Goal: Task Accomplishment & Management: Use online tool/utility

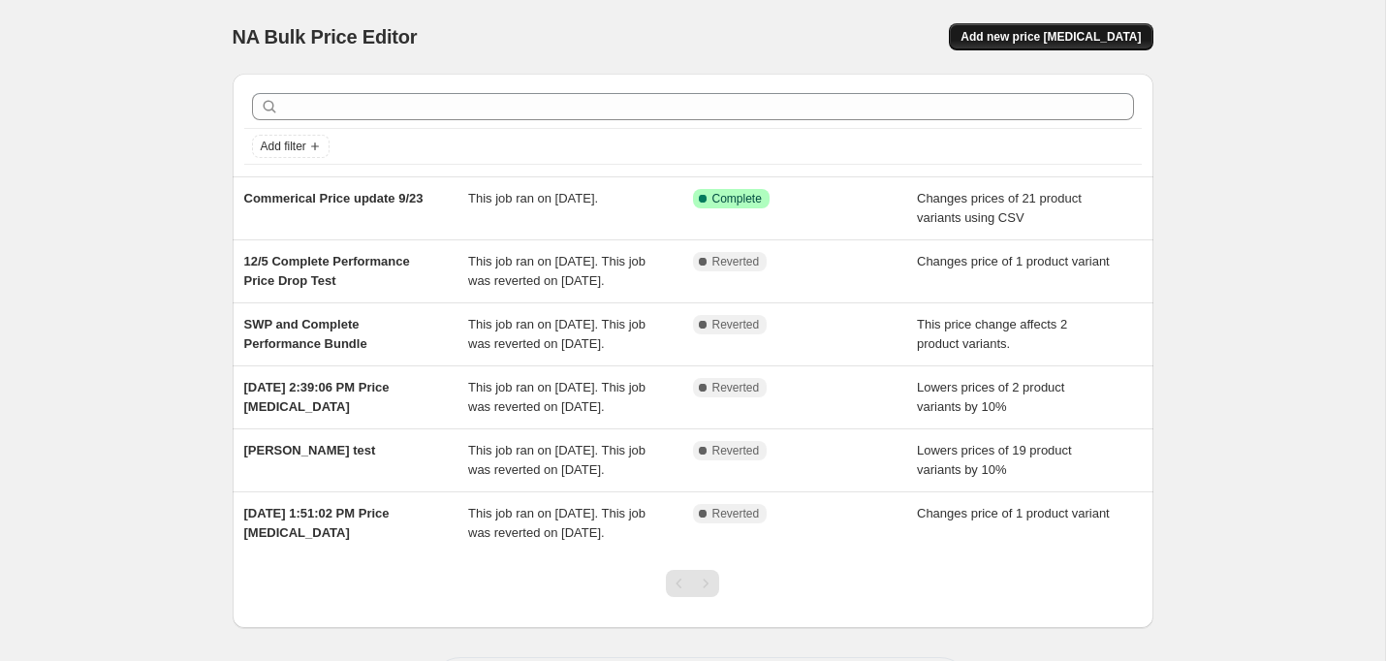
click at [1035, 41] on span "Add new price [MEDICAL_DATA]" at bounding box center [1051, 37] width 180 height 16
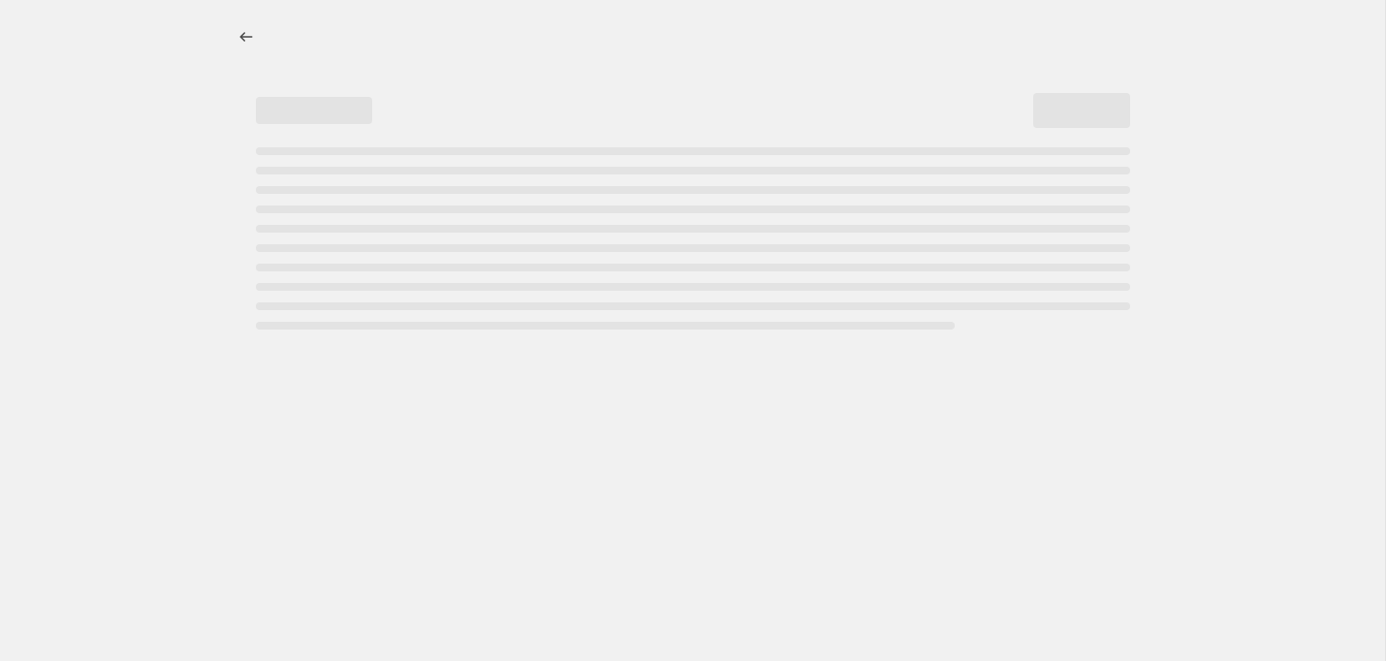
select select "percentage"
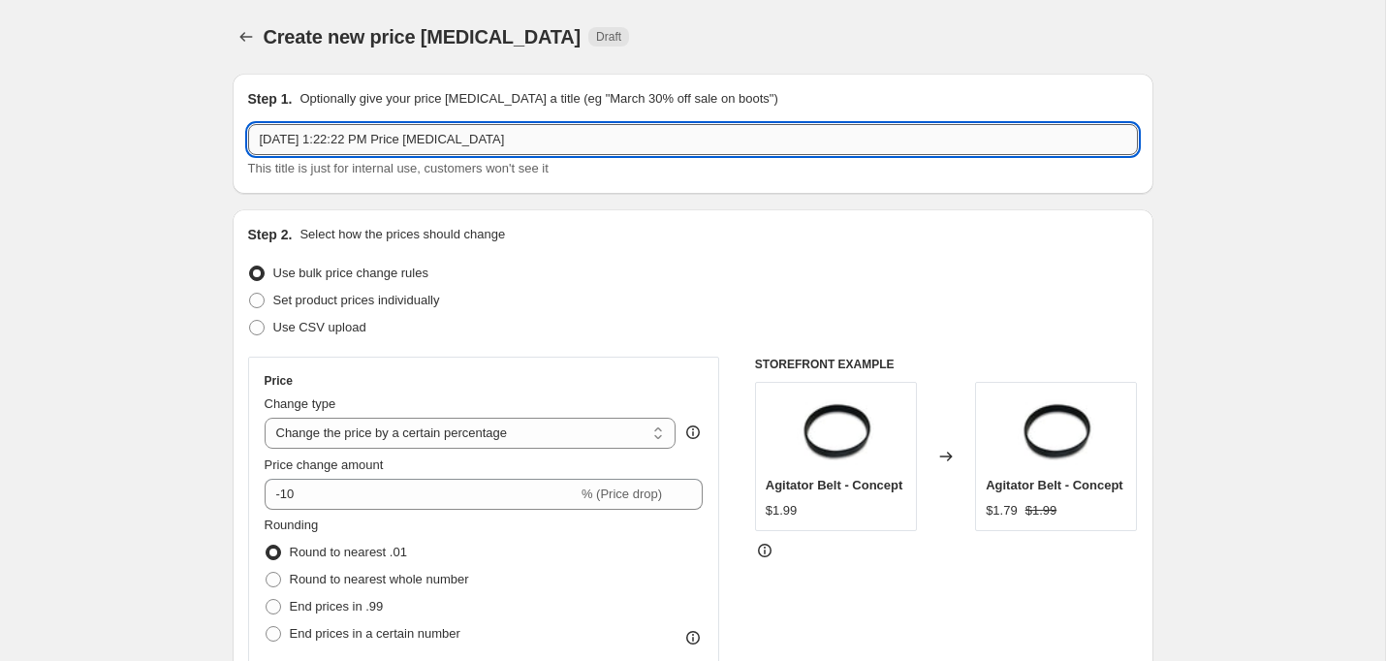
click at [530, 144] on input "[DATE] 1:22:22 PM Price [MEDICAL_DATA]" at bounding box center [693, 139] width 890 height 31
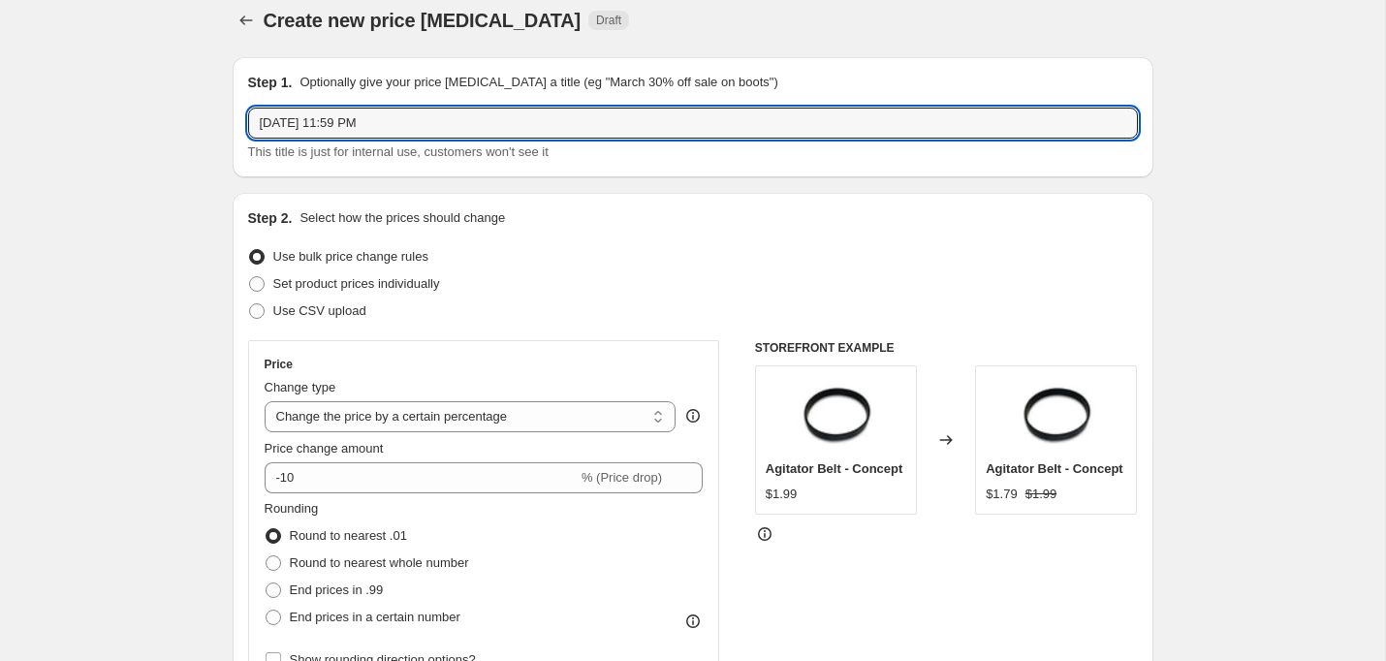
scroll to position [19, 0]
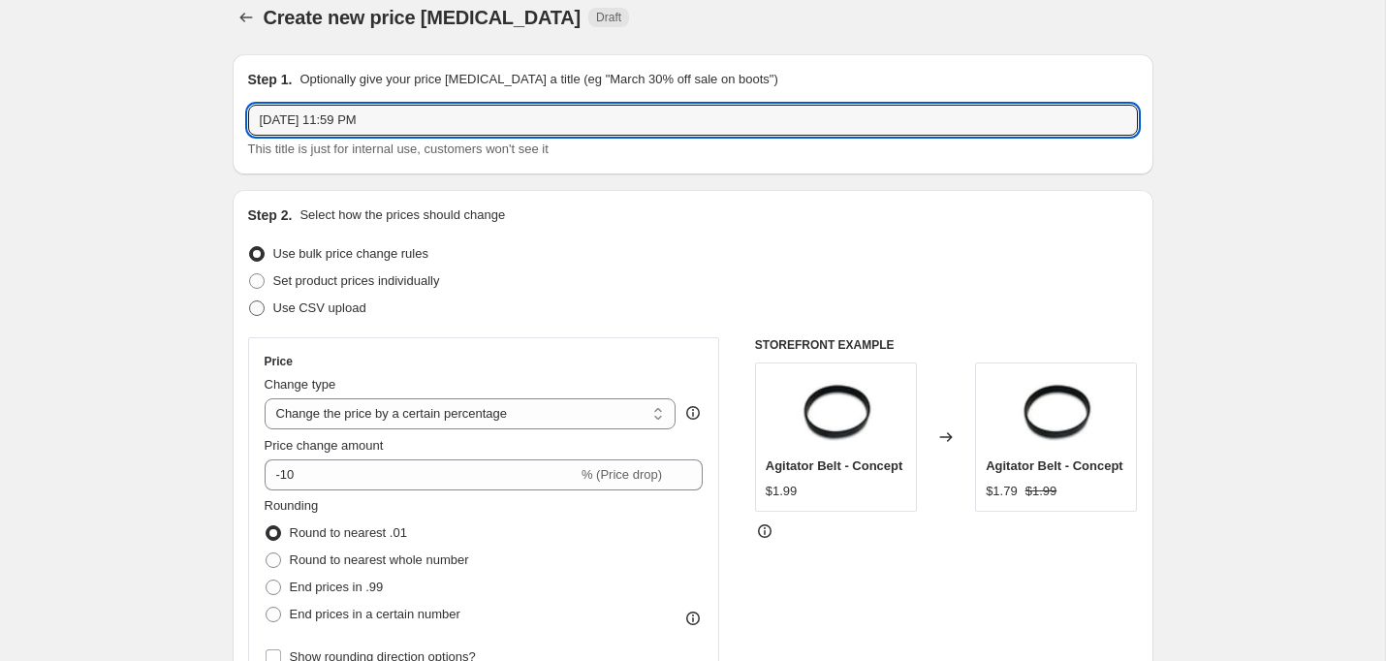
type input "[DATE] 11:59 PM"
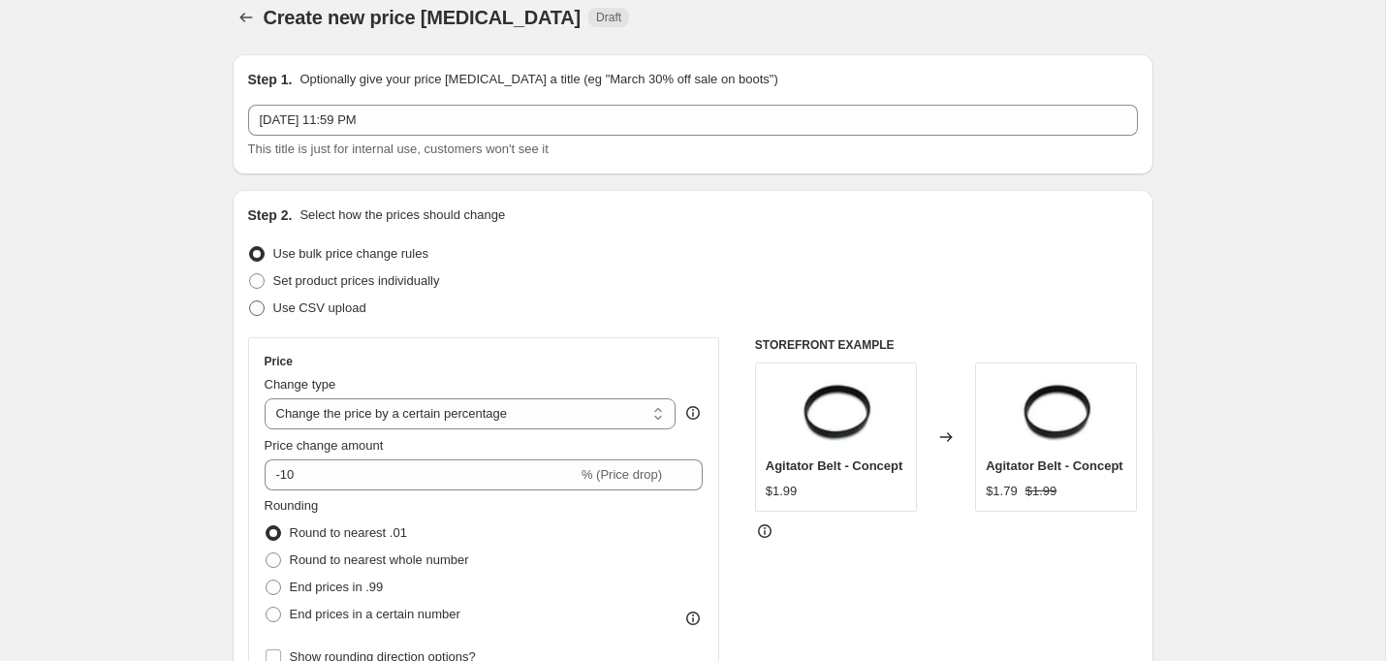
click at [251, 302] on span at bounding box center [257, 309] width 16 height 16
click at [250, 302] on input "Use CSV upload" at bounding box center [249, 301] width 1 height 1
radio input "true"
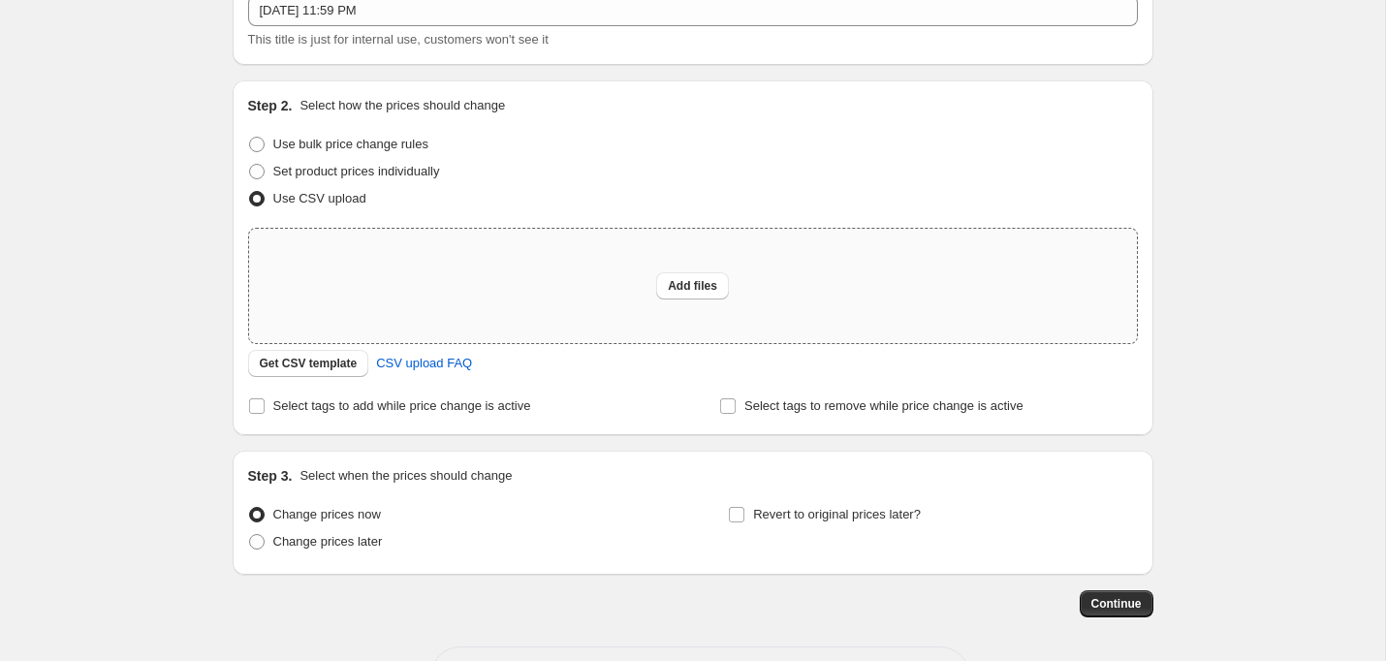
scroll to position [149, 0]
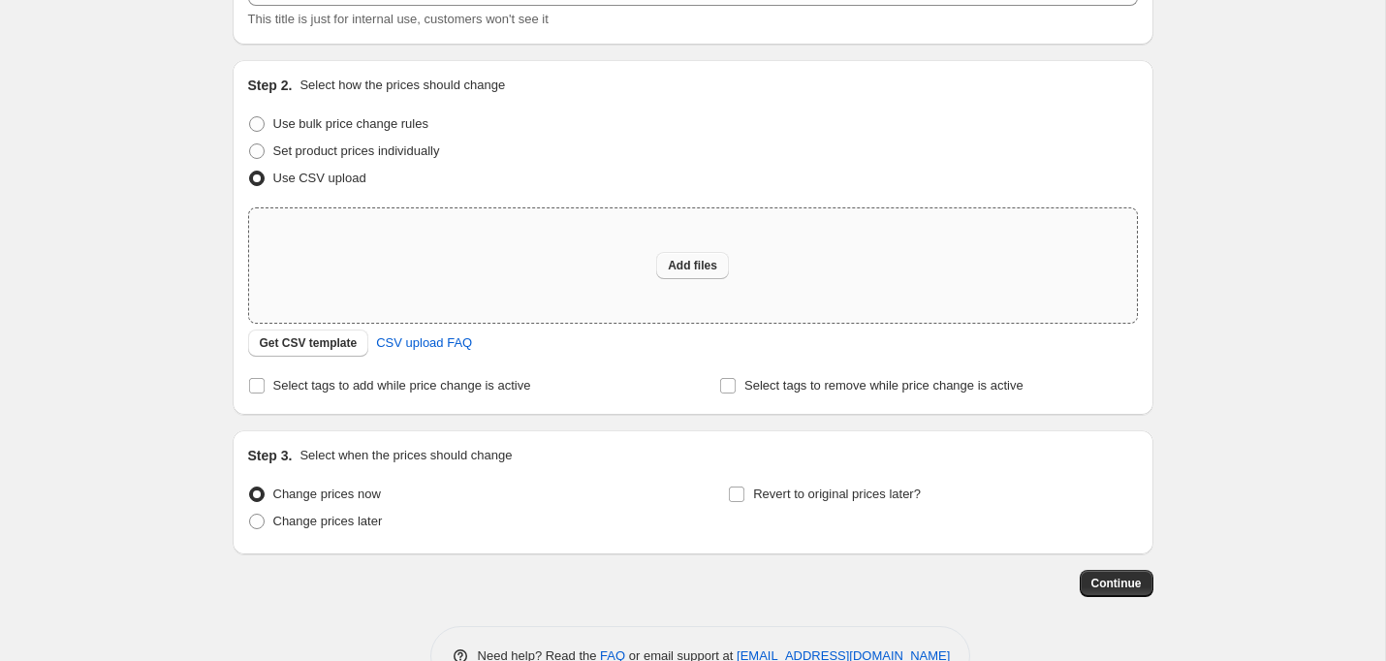
click at [692, 269] on span "Add files" at bounding box center [692, 266] width 49 height 16
type input "C:\fakepath\[PERSON_NAME] DTC Price Changes 9:28.csv"
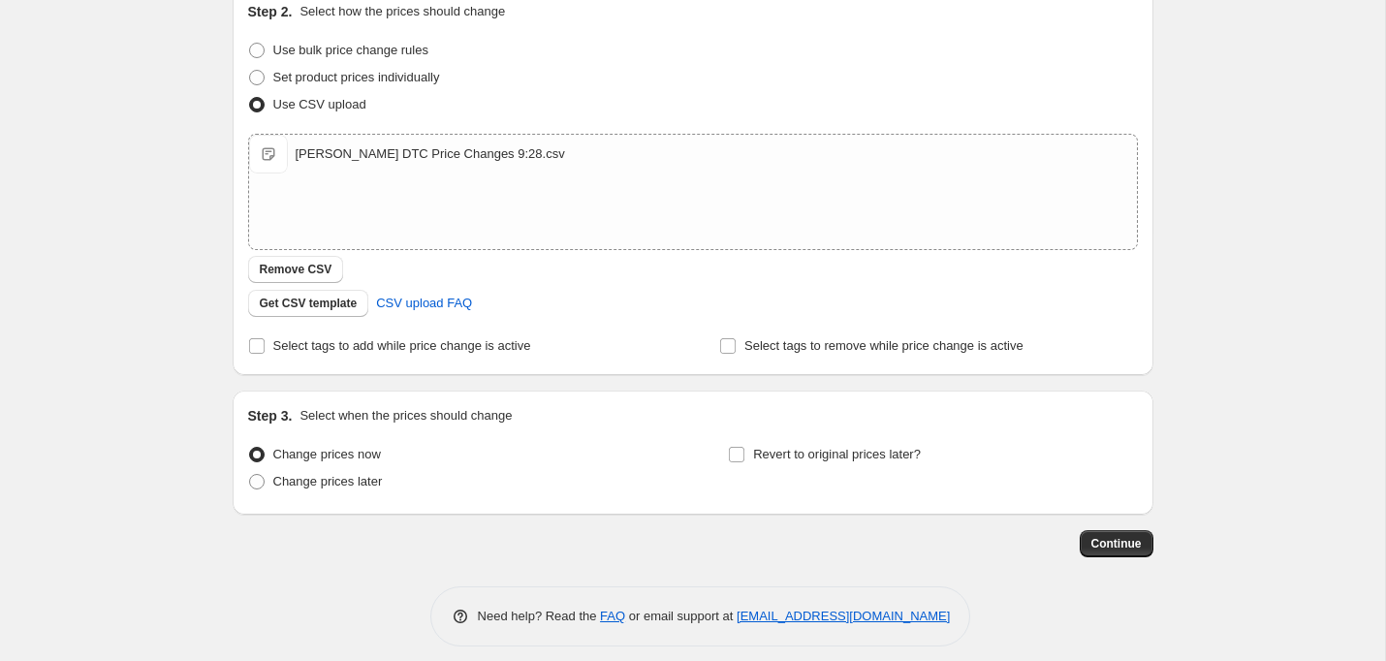
scroll to position [238, 0]
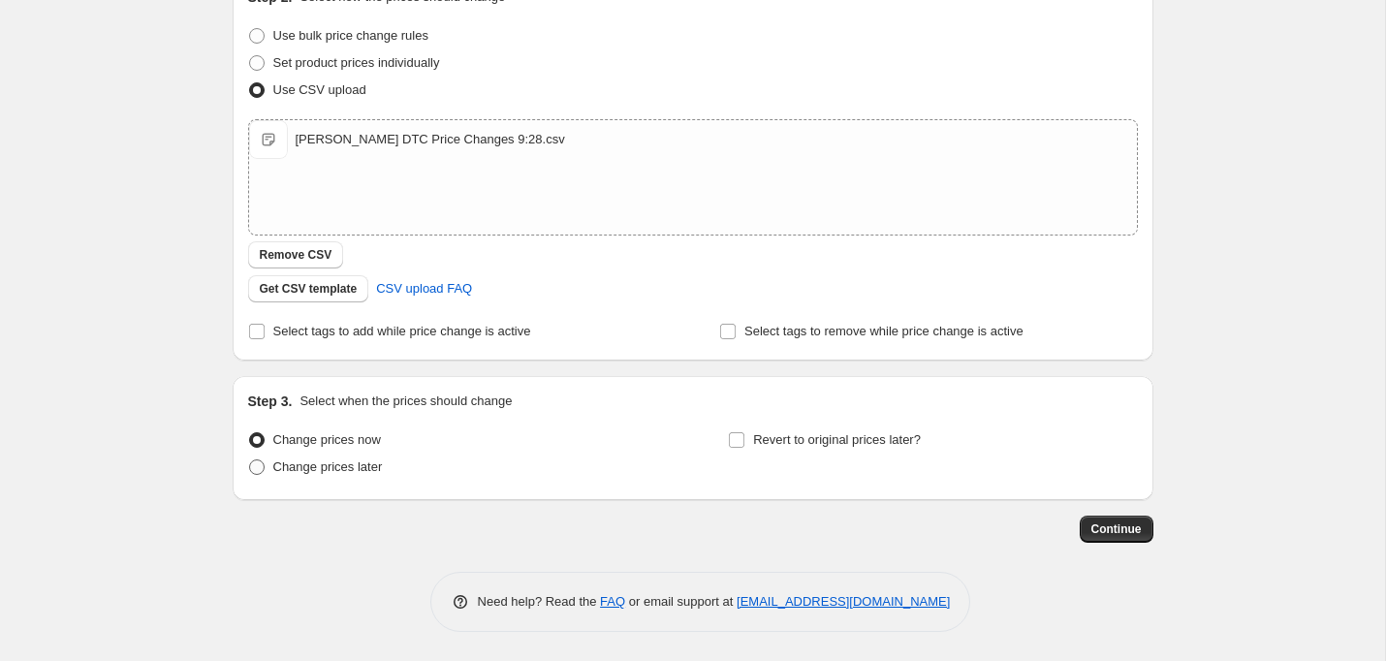
click at [253, 466] on span at bounding box center [257, 468] width 16 height 16
click at [250, 461] on input "Change prices later" at bounding box center [249, 460] width 1 height 1
radio input "true"
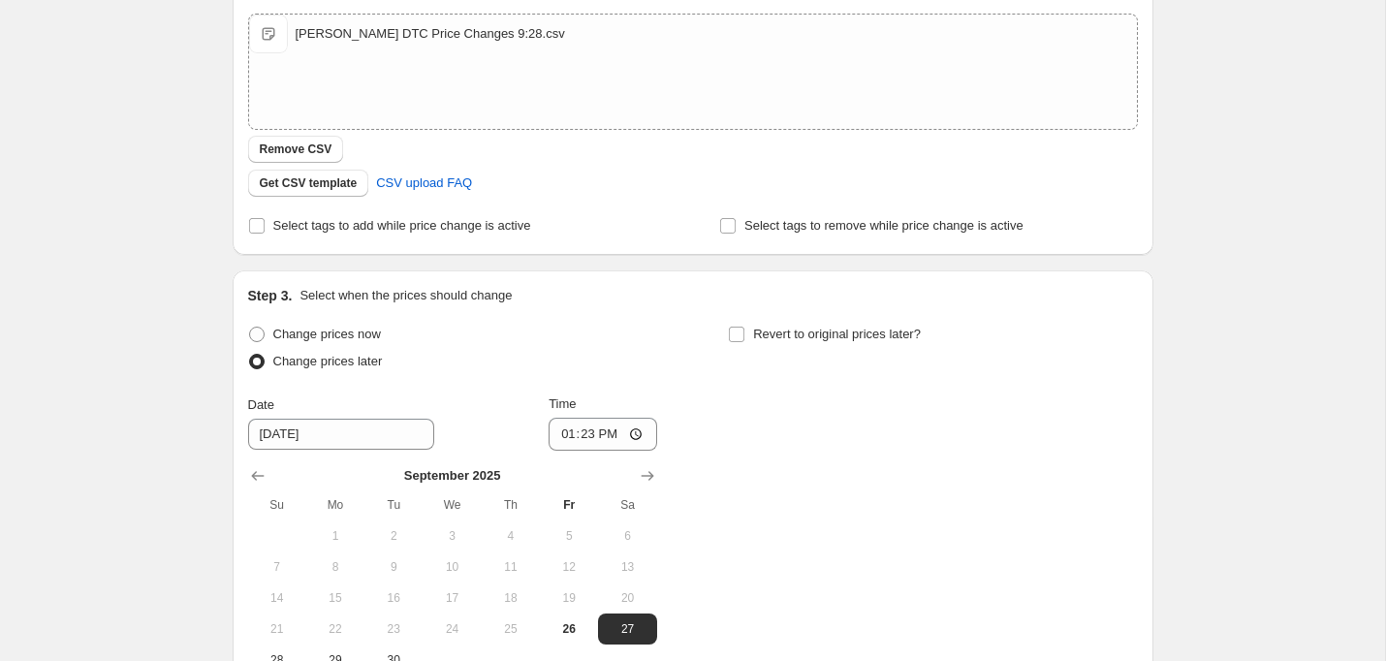
scroll to position [418, 0]
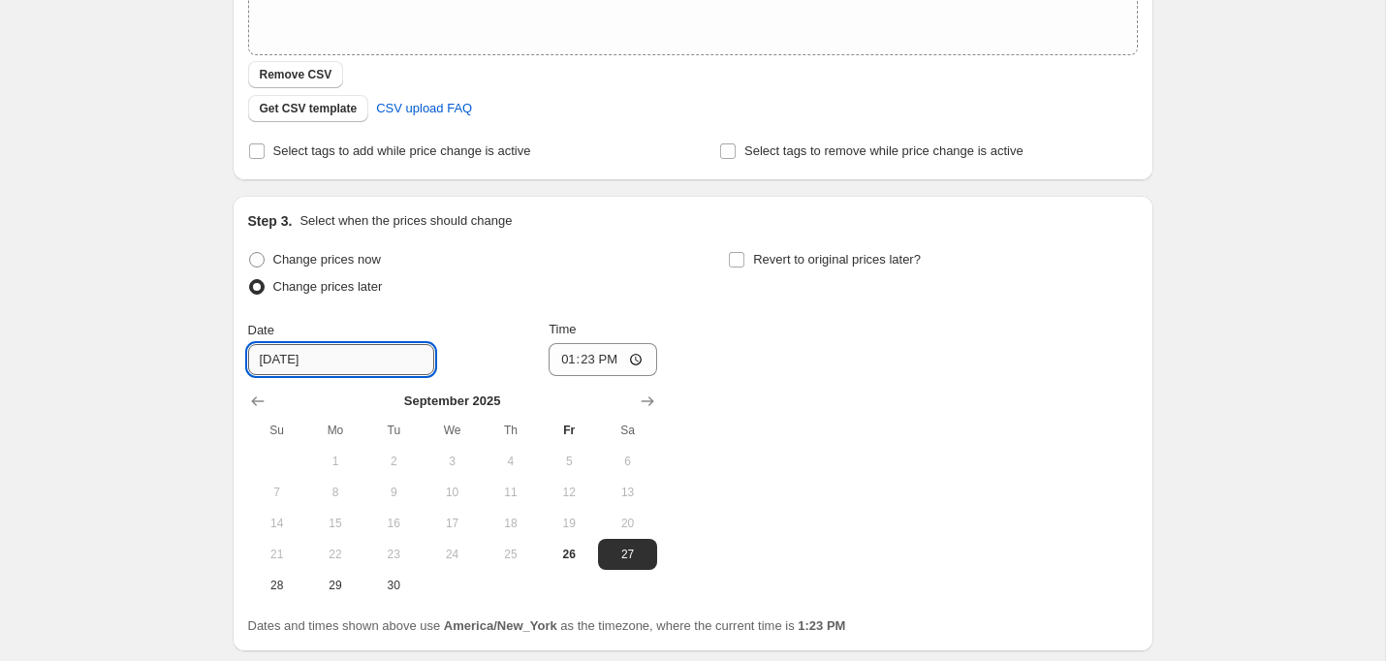
click at [329, 365] on input "[DATE]" at bounding box center [341, 359] width 186 height 31
click at [333, 365] on input "[DATE]" at bounding box center [341, 359] width 186 height 31
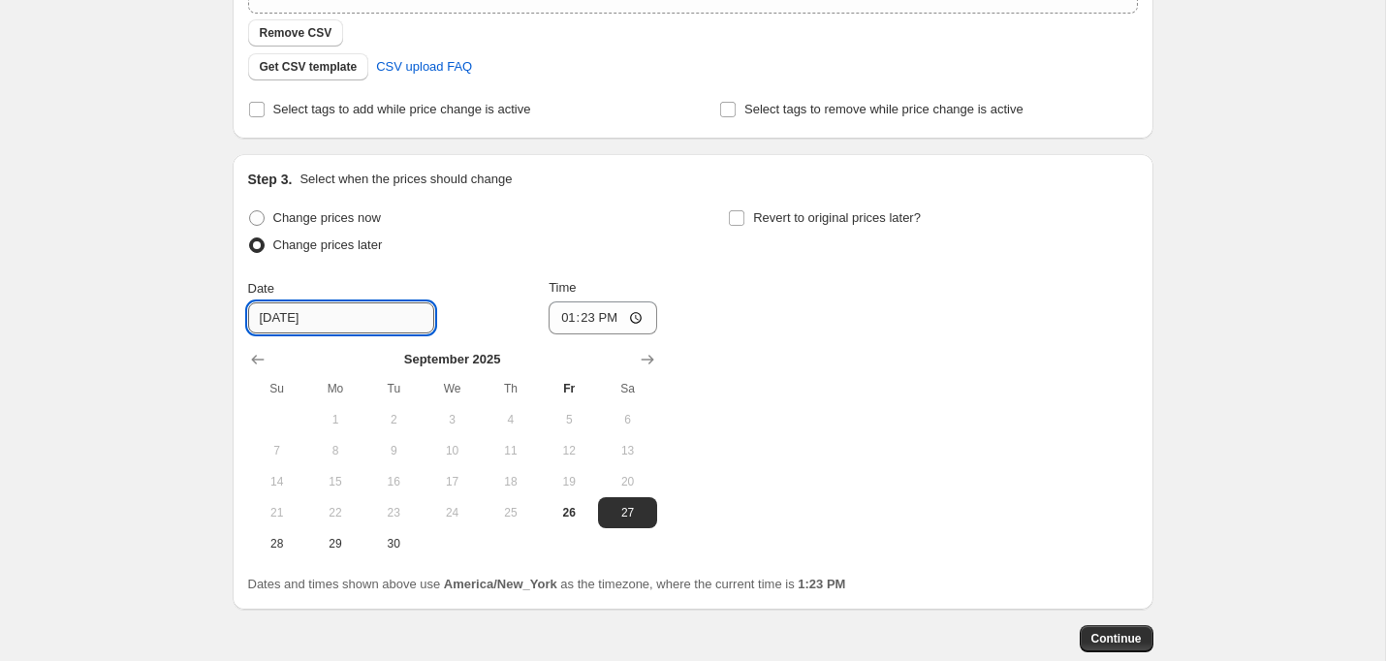
scroll to position [462, 0]
click at [280, 539] on span "28" at bounding box center [277, 542] width 43 height 16
type input "[DATE]"
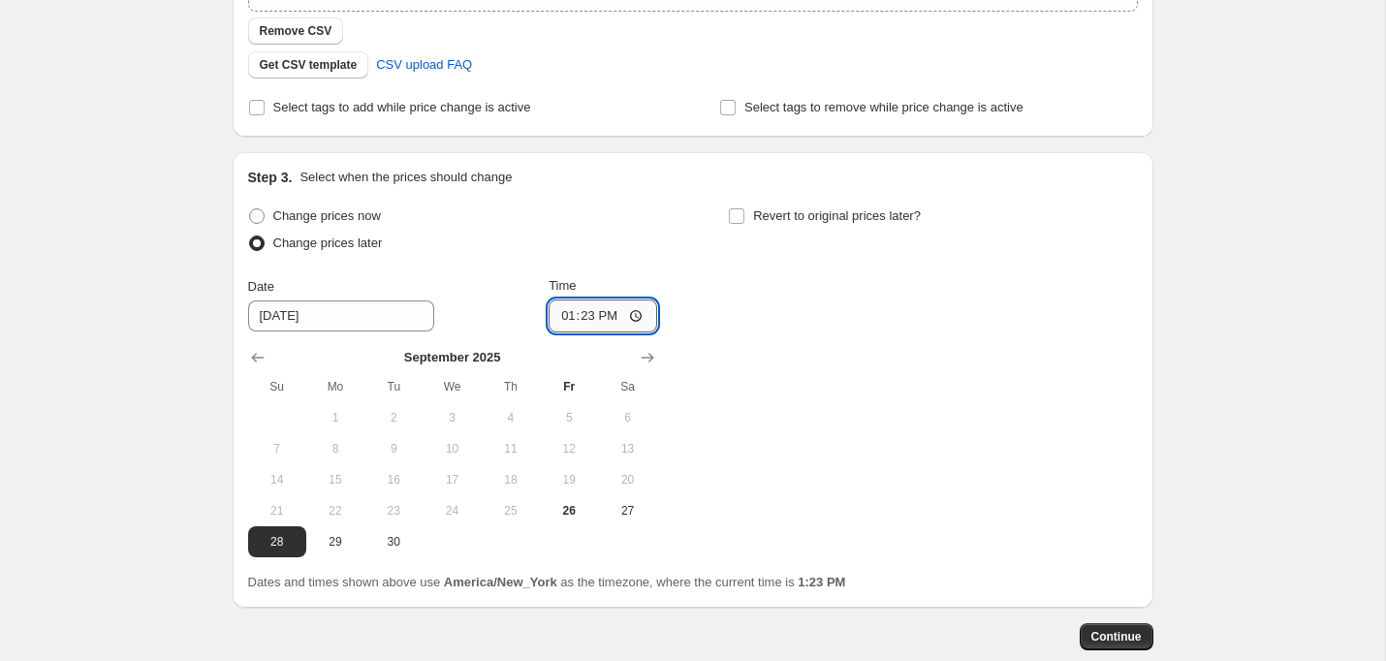
click at [620, 315] on input "13:23" at bounding box center [603, 316] width 109 height 33
click at [586, 315] on input "13:23" at bounding box center [603, 316] width 109 height 33
click at [565, 316] on input "13:23" at bounding box center [603, 316] width 109 height 33
type input "23:59"
click at [771, 388] on div "Change prices now Change prices later Date [DATE] Time 23:59 [DATE] Su Mo Tu We…" at bounding box center [693, 380] width 890 height 355
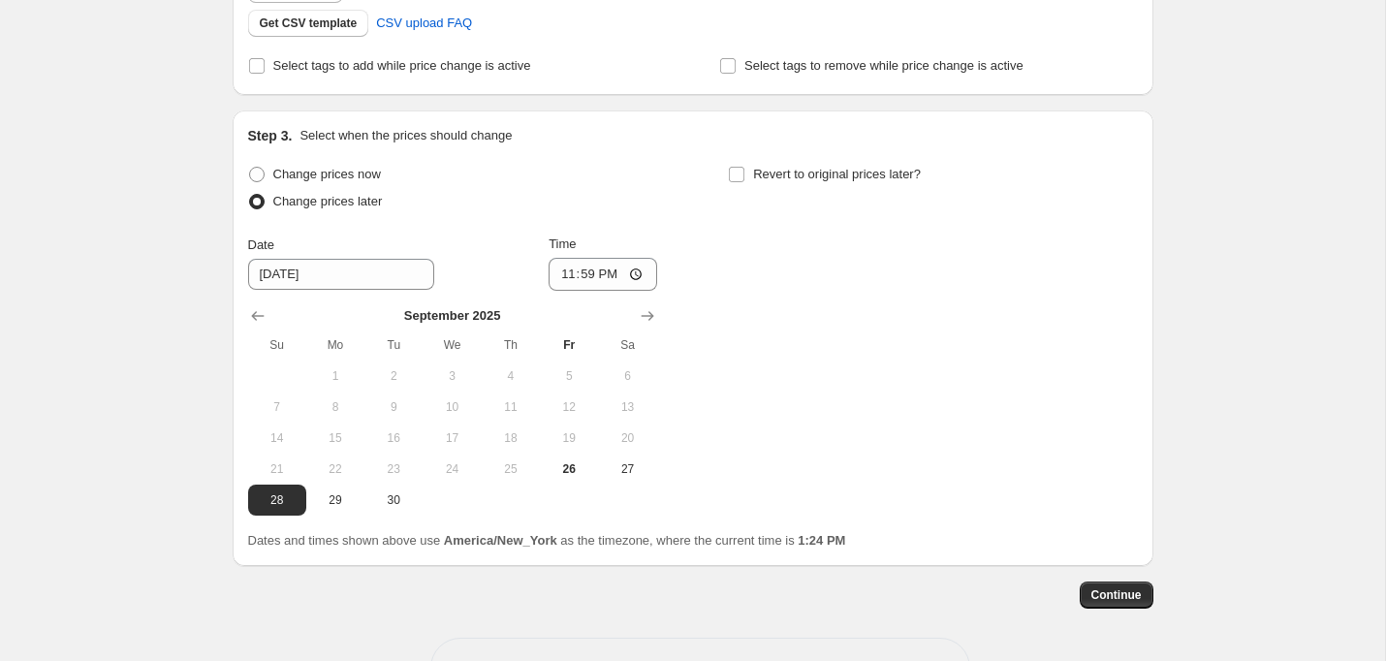
scroll to position [508, 0]
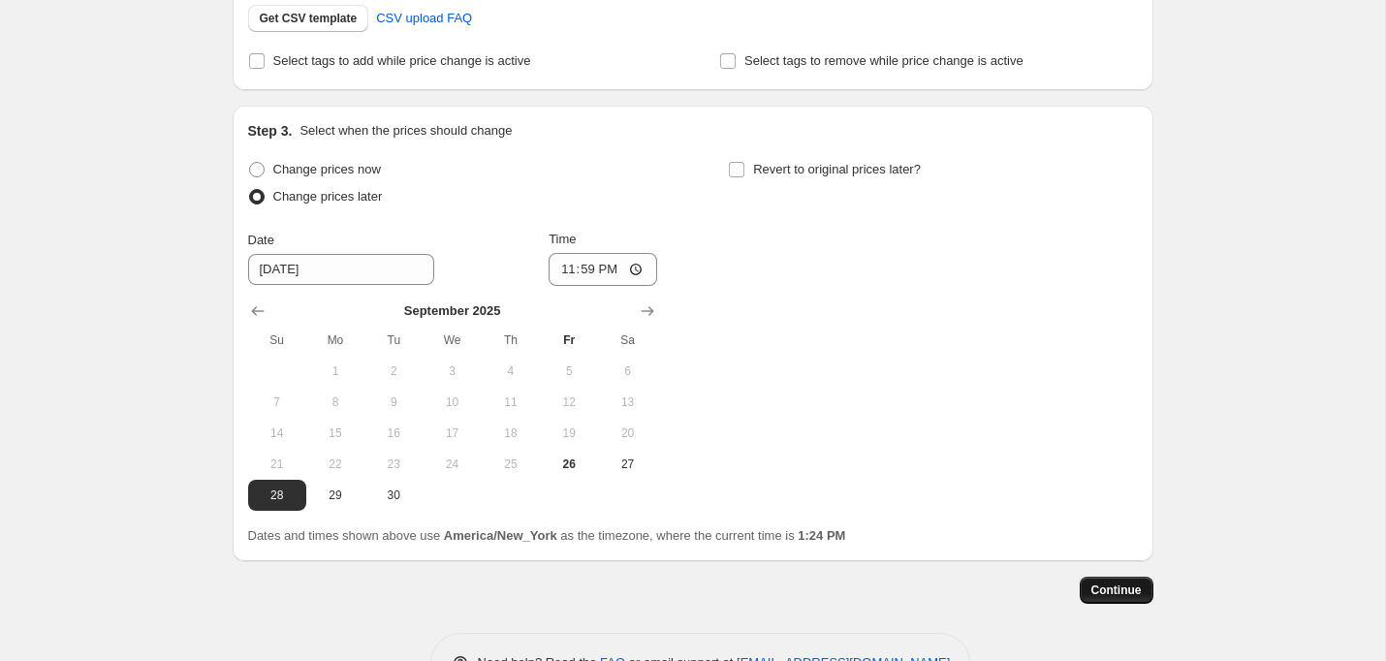
click at [1114, 592] on span "Continue" at bounding box center [1117, 591] width 50 height 16
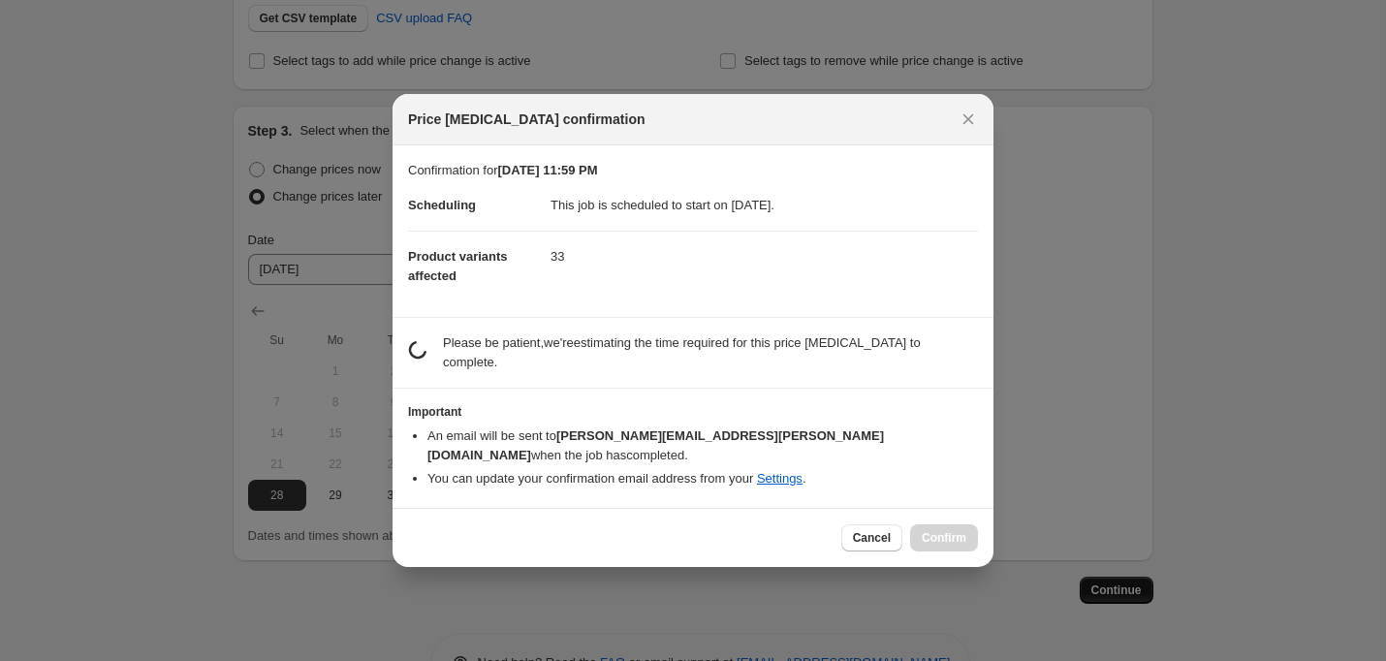
scroll to position [0, 0]
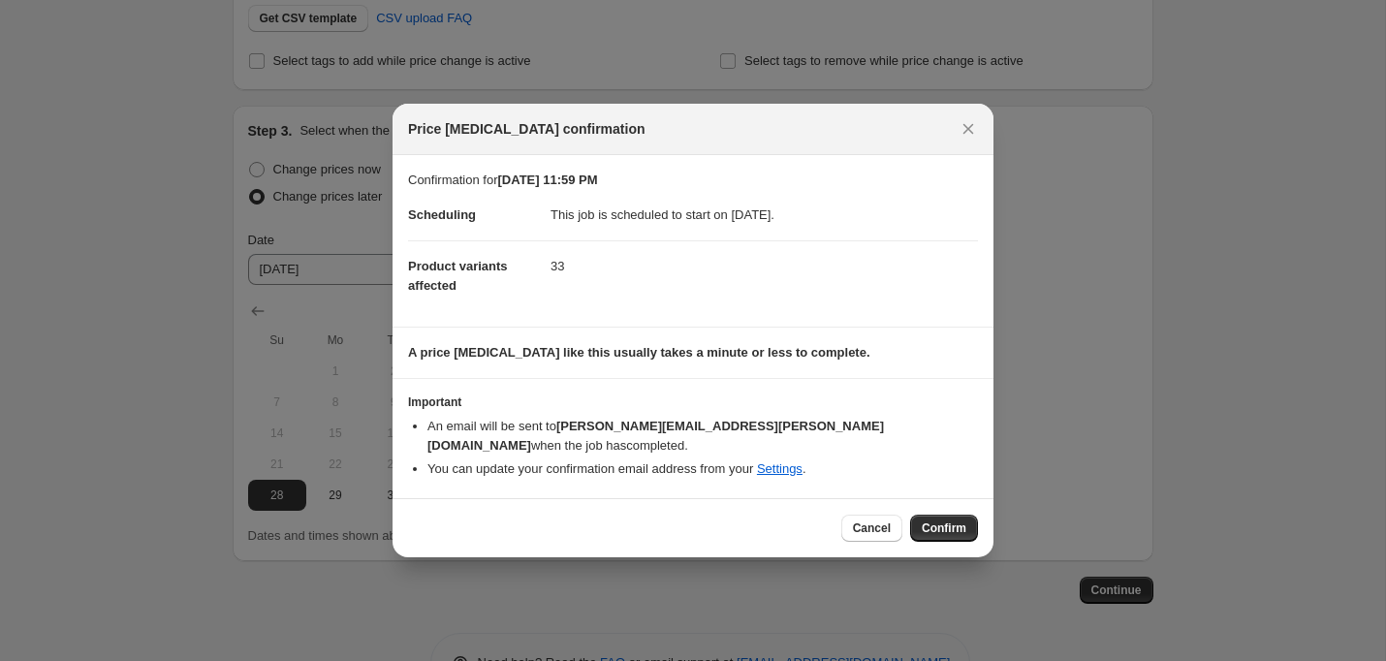
click at [631, 360] on b "A price [MEDICAL_DATA] like this usually takes a minute or less to complete." at bounding box center [639, 352] width 462 height 15
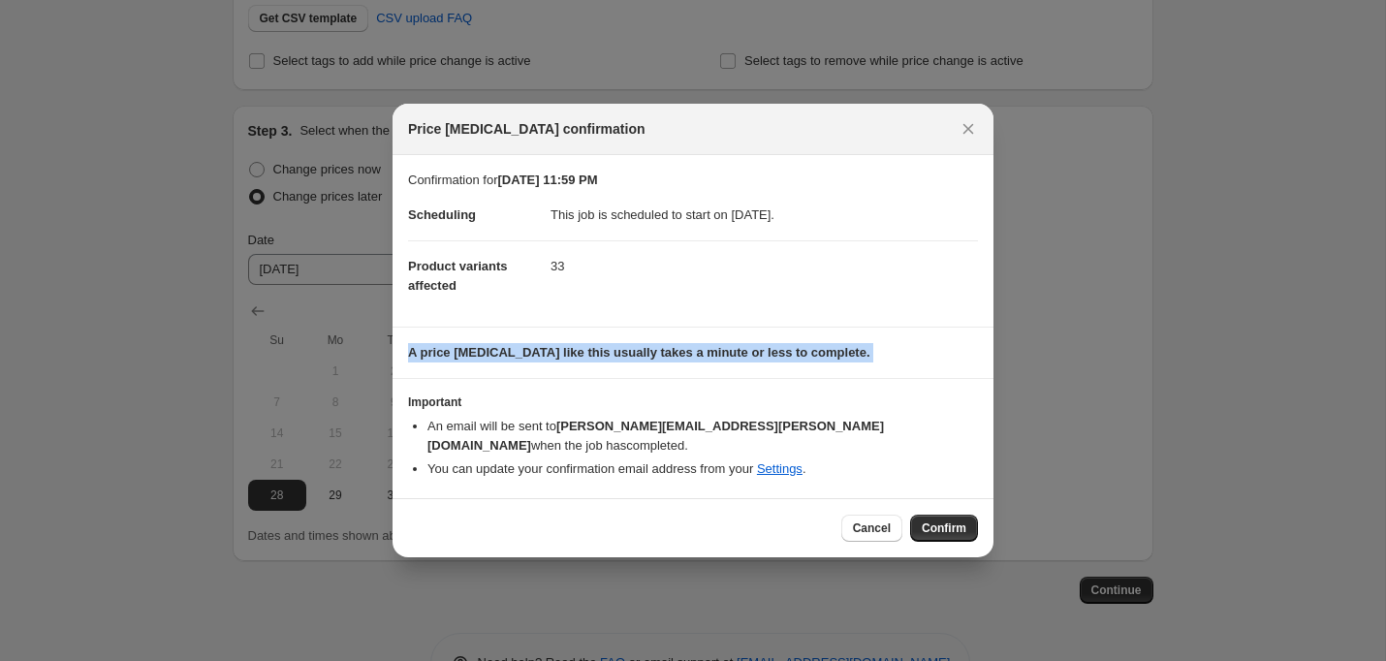
click at [631, 360] on b "A price [MEDICAL_DATA] like this usually takes a minute or less to complete." at bounding box center [639, 352] width 462 height 15
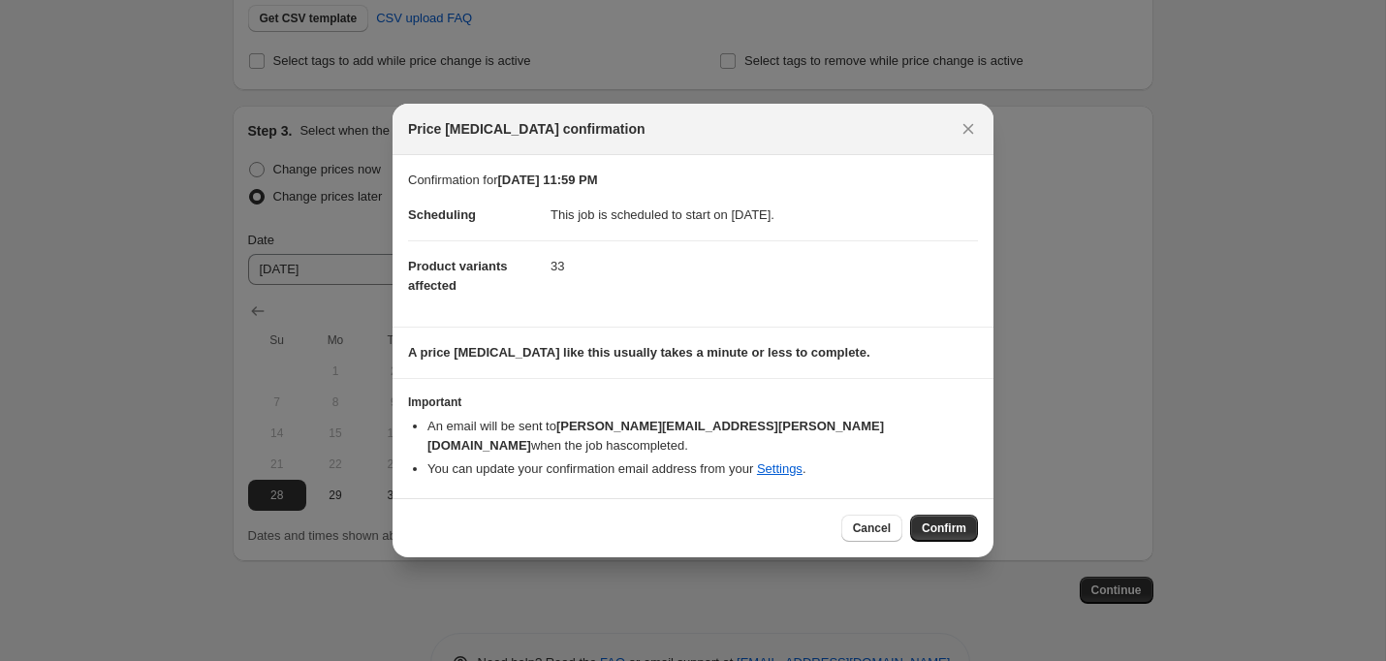
click at [652, 224] on dd "This job is scheduled to start on [DATE]." at bounding box center [765, 215] width 428 height 50
click at [705, 231] on dd "This job is scheduled to start on [DATE]." at bounding box center [765, 215] width 428 height 50
click at [938, 521] on span "Confirm" at bounding box center [944, 529] width 45 height 16
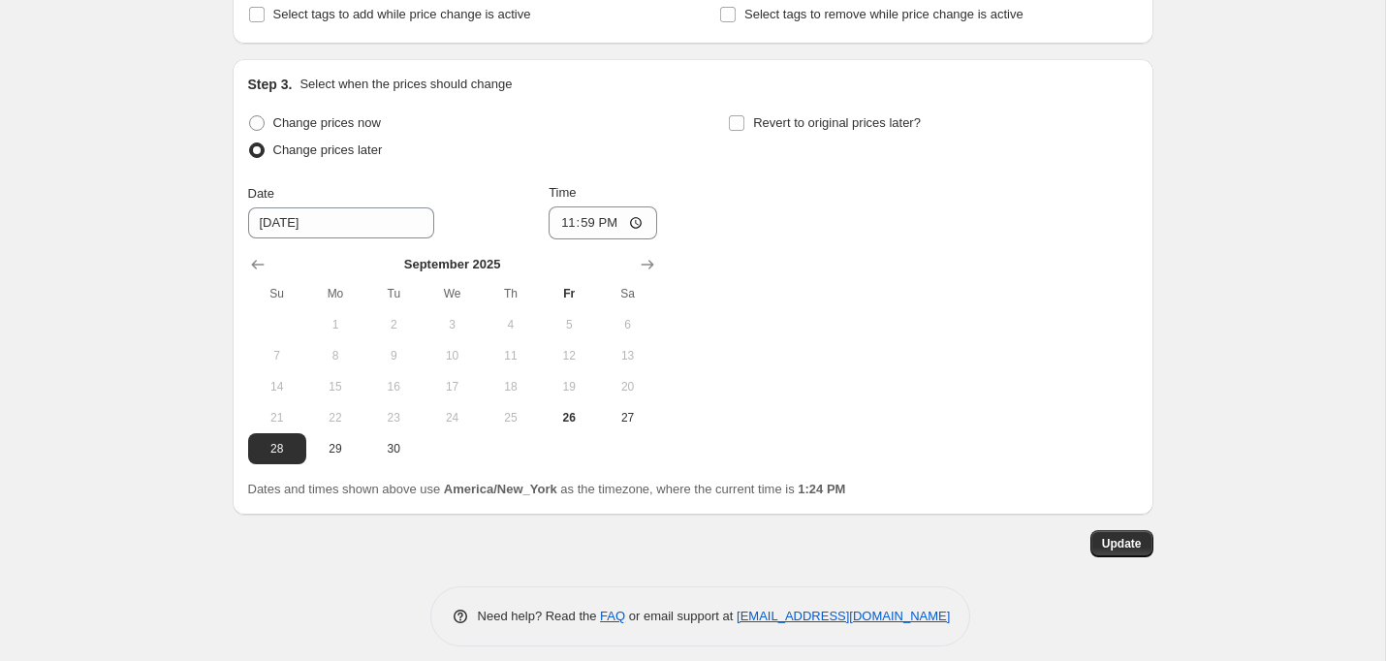
scroll to position [687, 0]
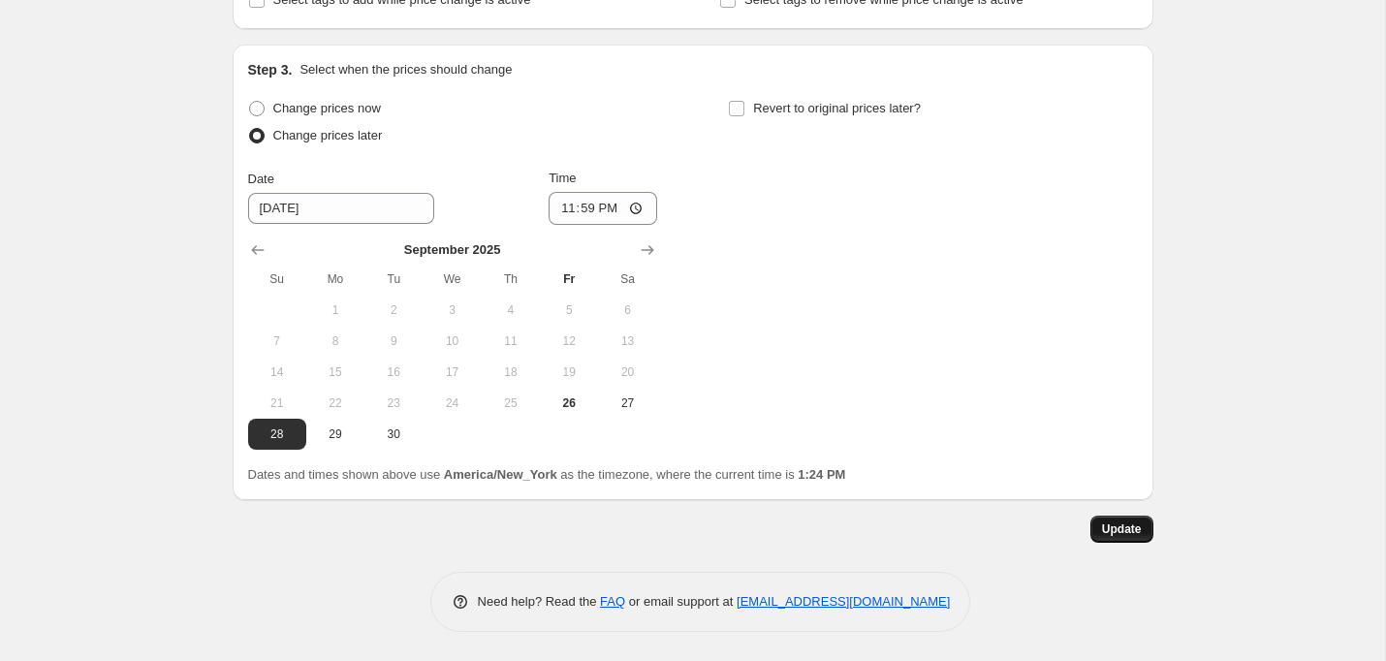
click at [1135, 538] on button "Update" at bounding box center [1122, 529] width 63 height 27
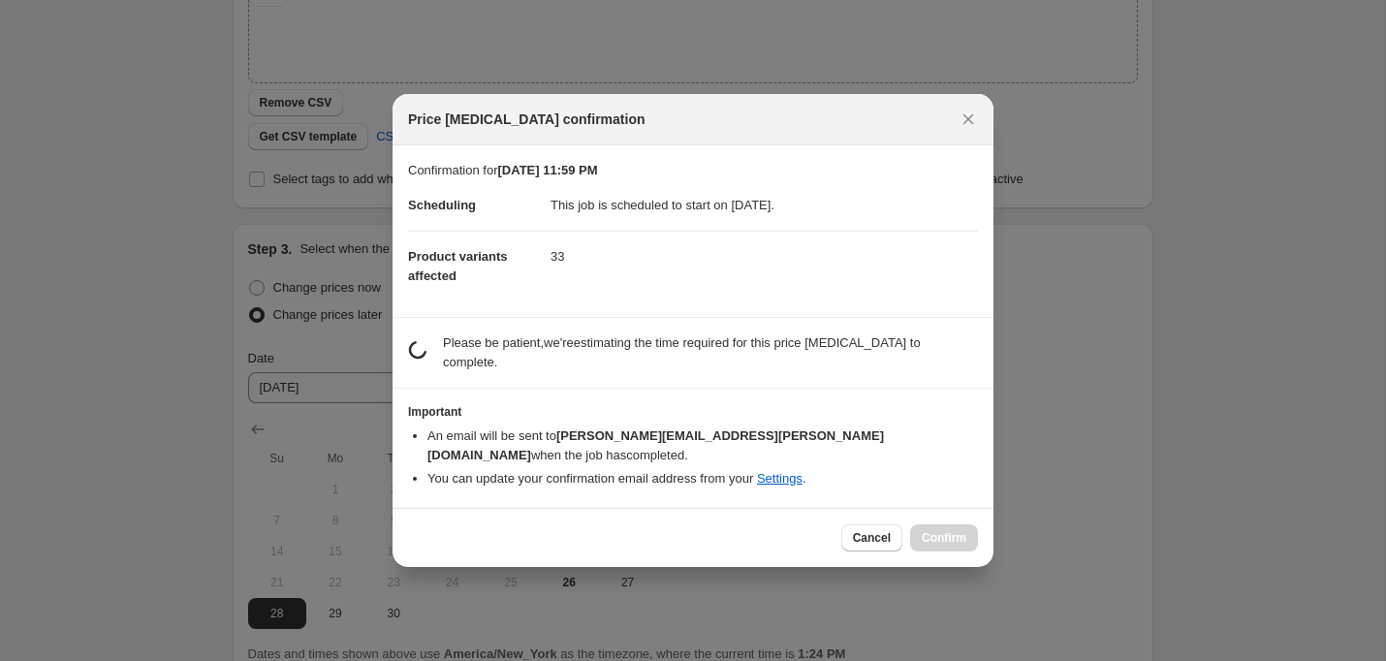
scroll to position [0, 0]
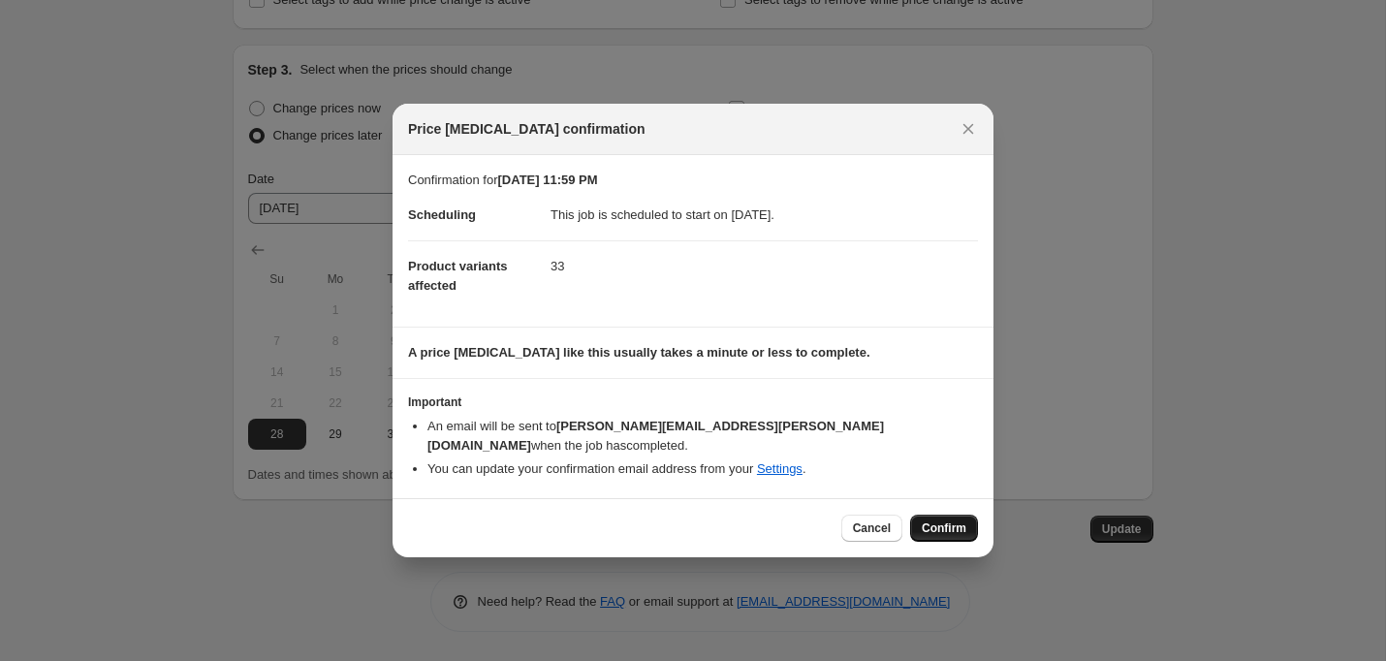
click at [935, 515] on button "Confirm" at bounding box center [944, 528] width 68 height 27
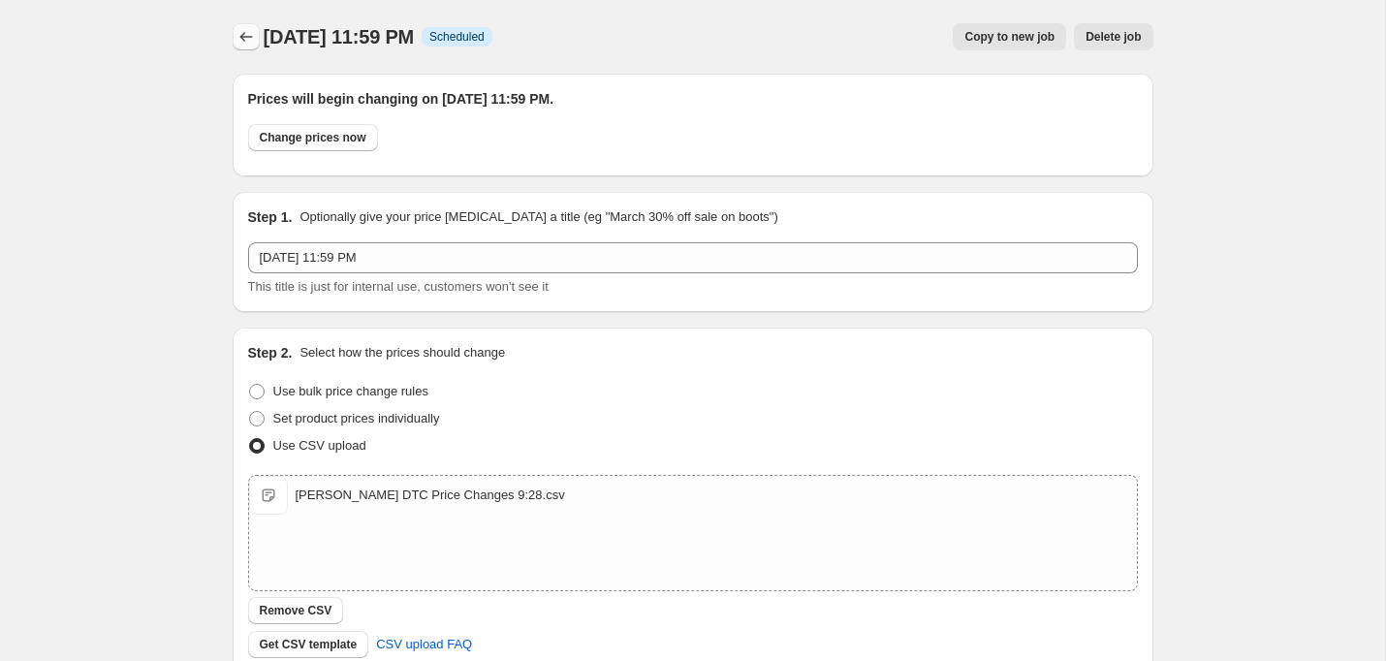
click at [243, 42] on icon "Price change jobs" at bounding box center [246, 36] width 19 height 19
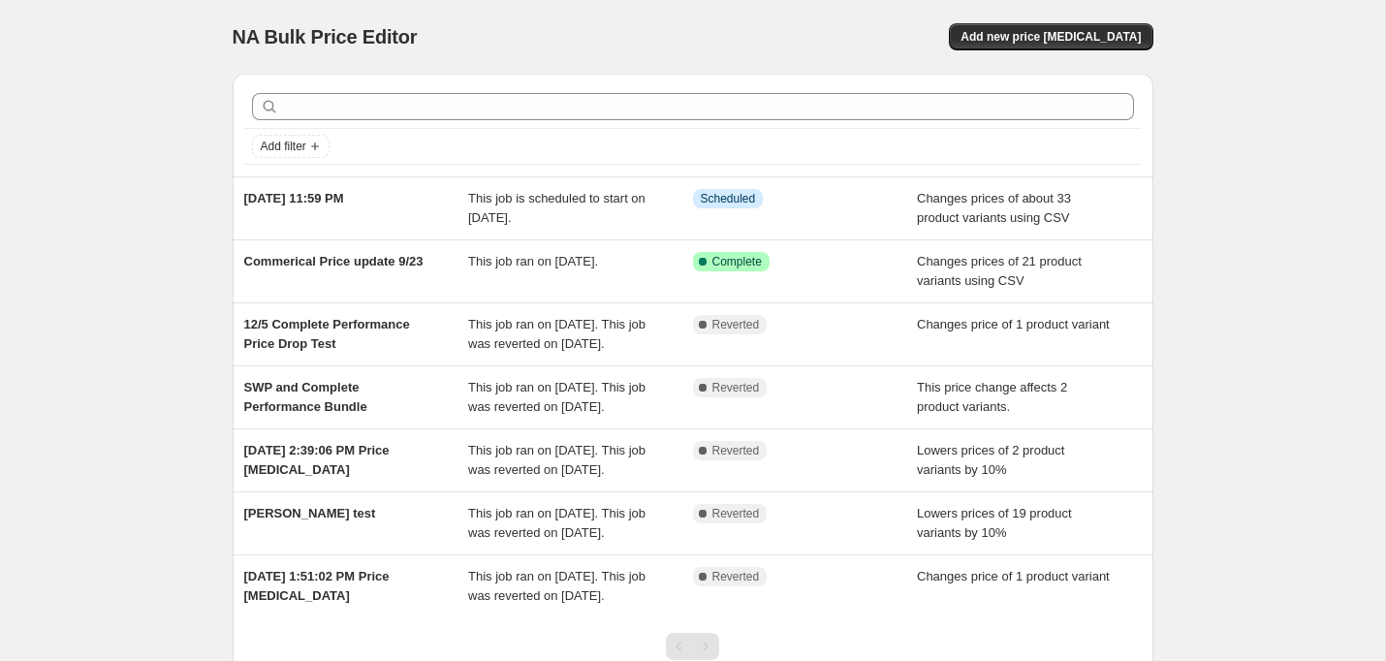
click at [1283, 139] on div "NA Bulk Price Editor. This page is ready NA Bulk Price Editor Add new price [ME…" at bounding box center [692, 405] width 1385 height 810
